Goal: Task Accomplishment & Management: Use online tool/utility

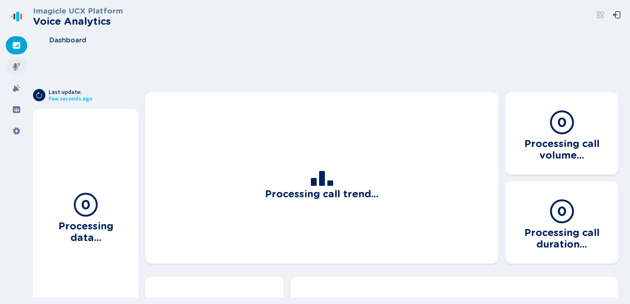
click at [13, 68] on icon at bounding box center [16, 67] width 8 height 8
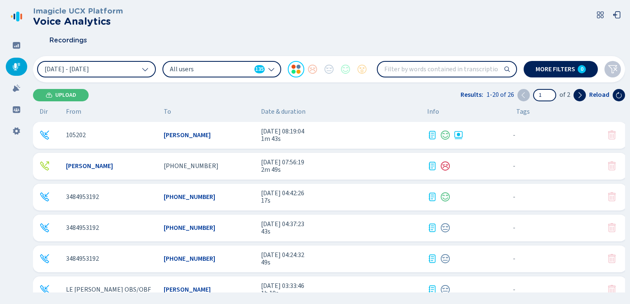
click at [384, 135] on span "[DATE] 08:19:04" at bounding box center [340, 131] width 159 height 7
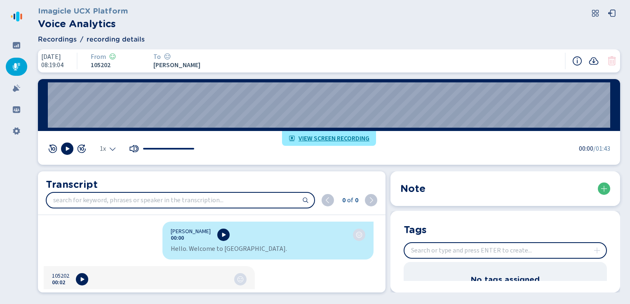
click at [317, 139] on span "View screen recording" at bounding box center [333, 138] width 71 height 7
click at [594, 62] on icon at bounding box center [593, 60] width 9 height 7
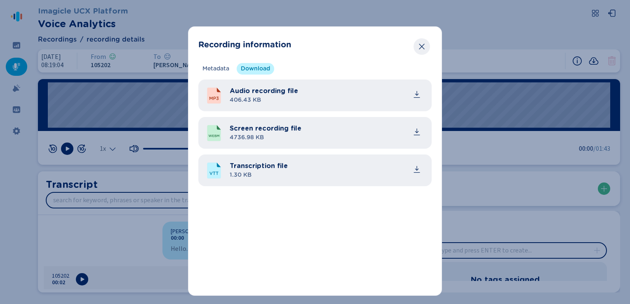
click at [422, 48] on icon "Close" at bounding box center [421, 46] width 8 height 8
